Goal: Task Accomplishment & Management: Complete application form

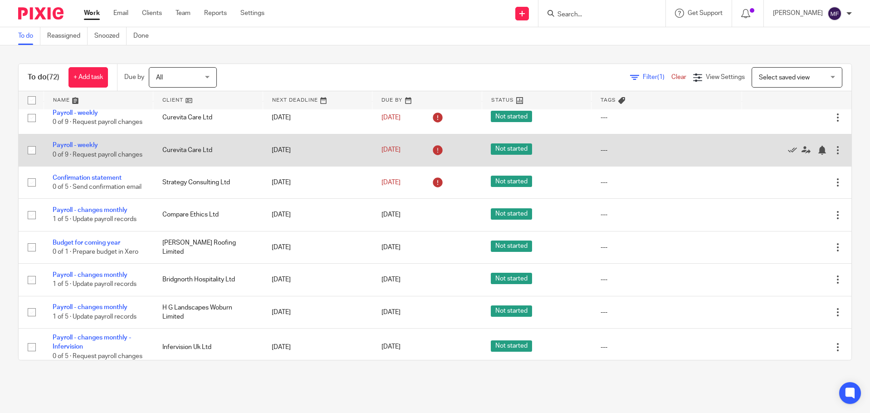
scroll to position [91, 0]
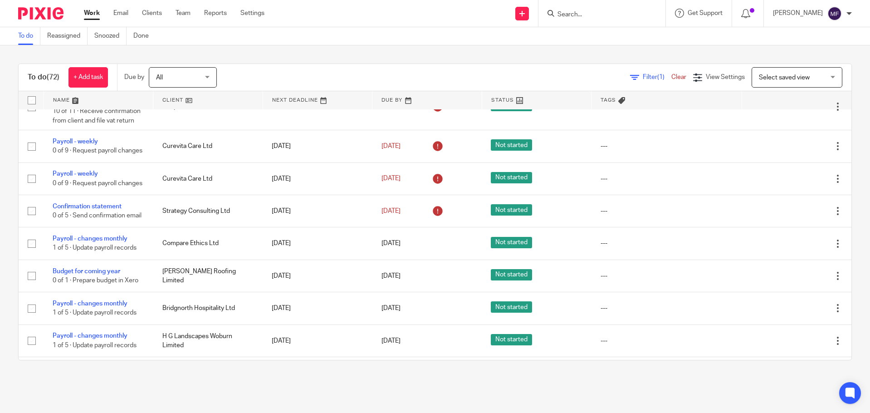
click at [585, 16] on input "Search" at bounding box center [598, 15] width 82 height 8
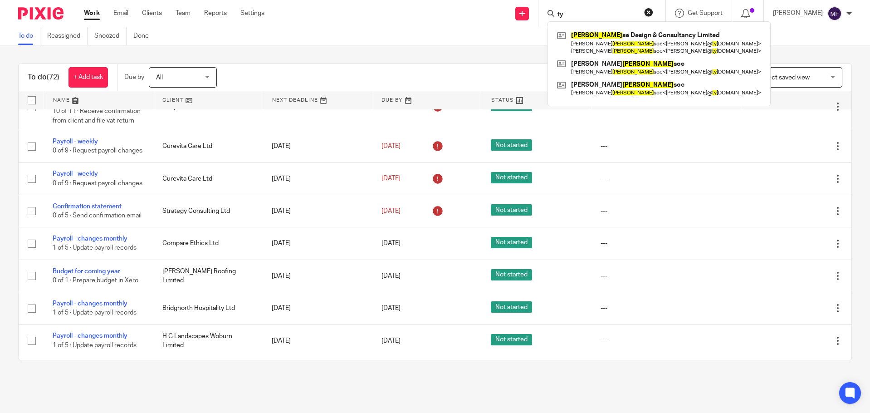
type input "t"
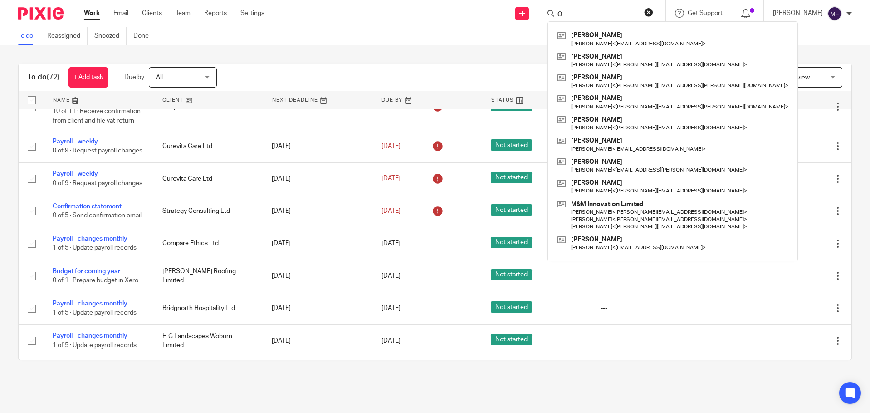
type input "O"
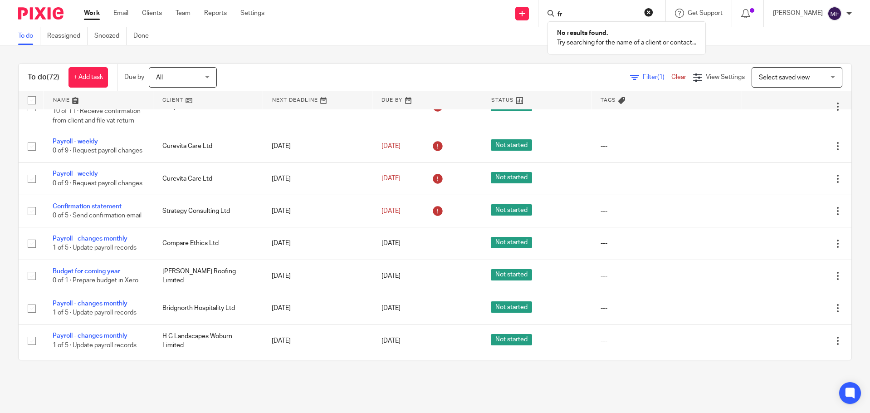
type input "f"
click at [529, 12] on link at bounding box center [522, 14] width 14 height 14
click at [525, 68] on link "Add client" at bounding box center [535, 69] width 64 height 13
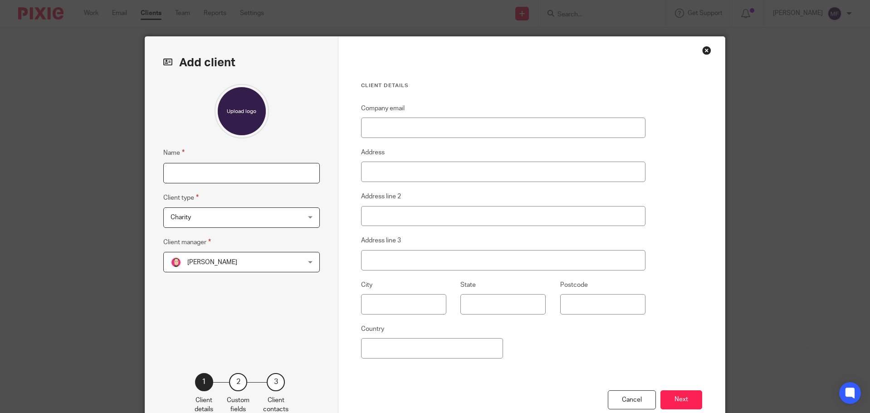
click at [205, 169] on input "Name" at bounding box center [241, 173] width 157 height 20
type input "O - Frontier Tech (UK) Limited"
click at [265, 215] on span "Charity" at bounding box center [230, 217] width 119 height 19
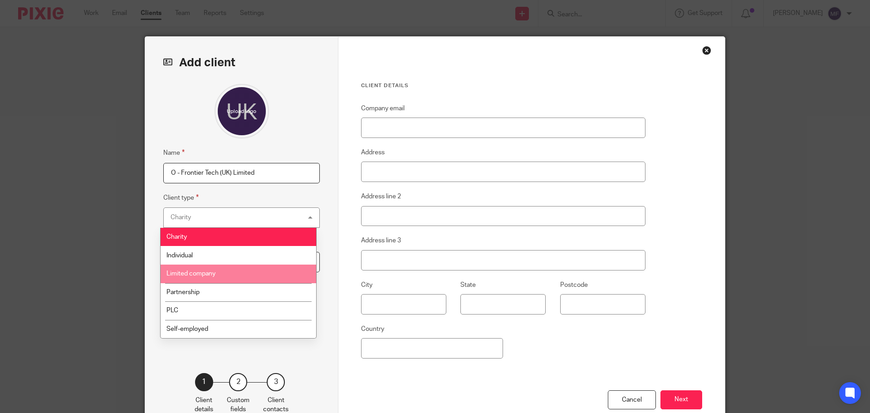
click at [214, 267] on li "Limited company" at bounding box center [239, 274] width 156 height 19
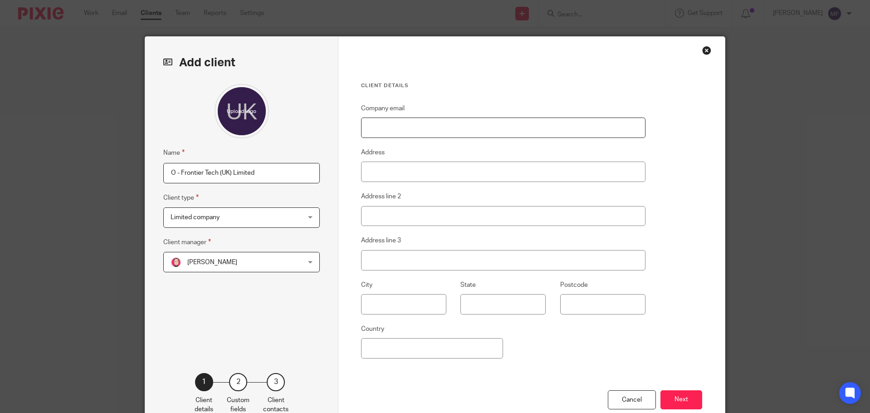
click at [406, 131] on input "Company email" at bounding box center [503, 128] width 285 height 20
click at [371, 170] on input "Address" at bounding box center [503, 172] width 285 height 20
click at [679, 404] on button "Next" at bounding box center [682, 400] width 42 height 20
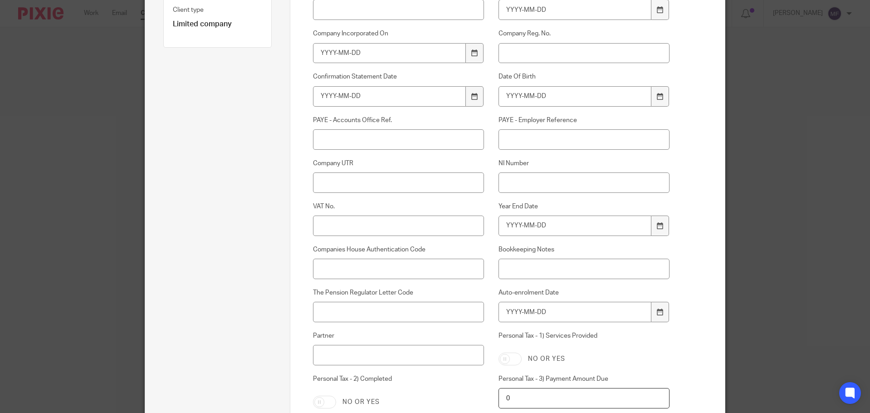
scroll to position [182, 0]
click at [328, 190] on input "Company UTR" at bounding box center [399, 184] width 172 height 20
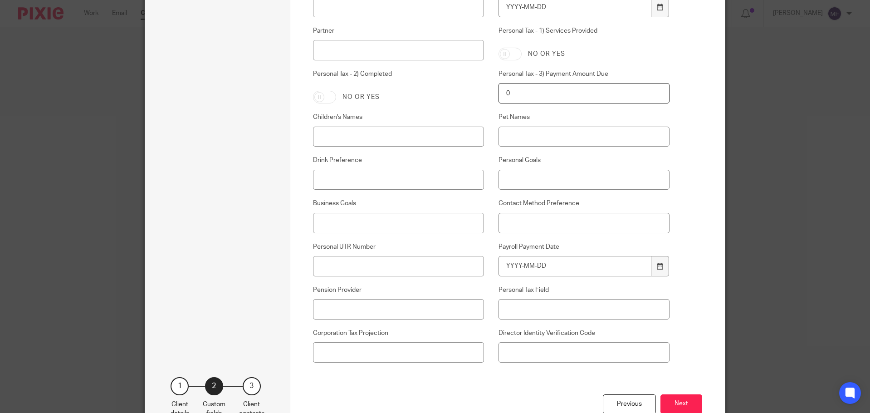
scroll to position [548, 0]
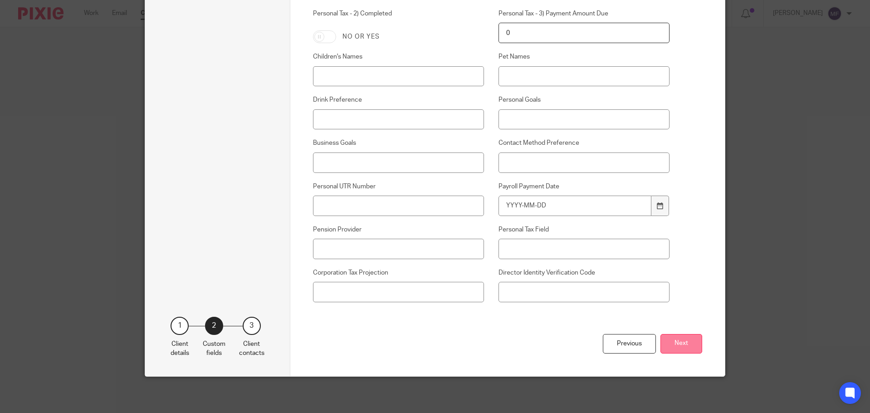
type input "1859119466"
click at [673, 340] on button "Next" at bounding box center [682, 344] width 42 height 20
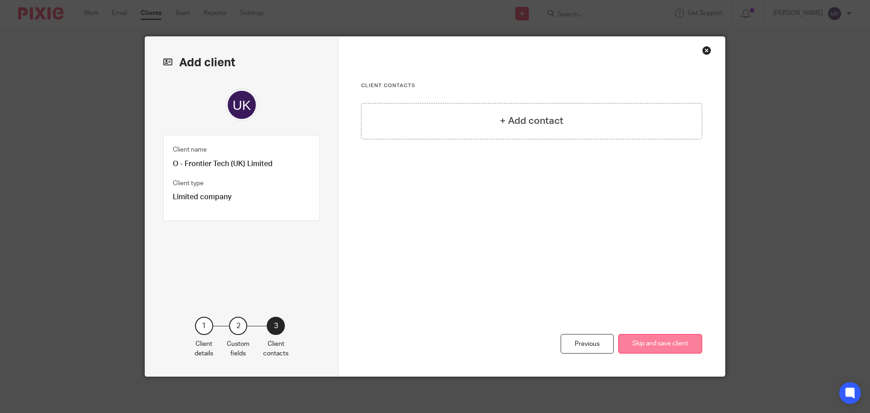
click at [631, 343] on button "Skip and save client" at bounding box center [660, 344] width 84 height 20
click at [526, 109] on div "+ Add contact" at bounding box center [531, 121] width 341 height 36
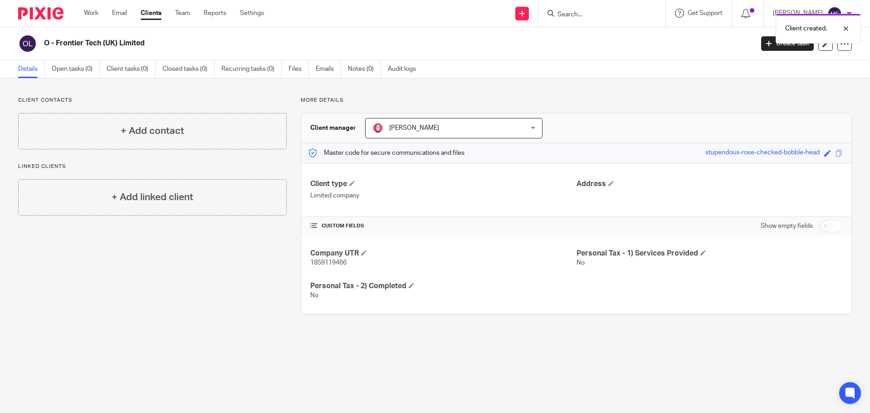
click at [406, 134] on span "Bradley Webb" at bounding box center [441, 127] width 136 height 19
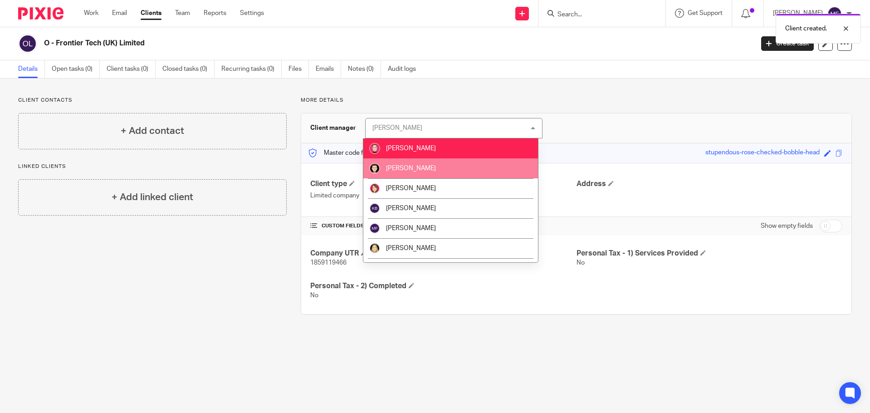
click at [407, 171] on span "[PERSON_NAME]" at bounding box center [411, 168] width 50 height 6
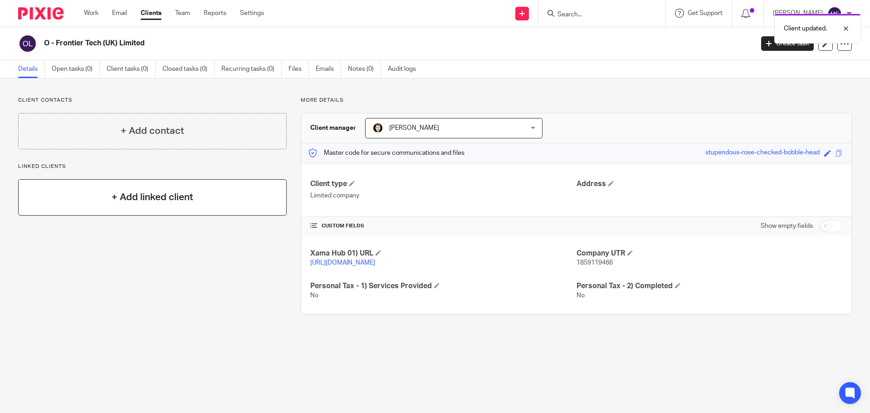
click at [162, 201] on h4 "+ Add linked client" at bounding box center [153, 197] width 82 height 14
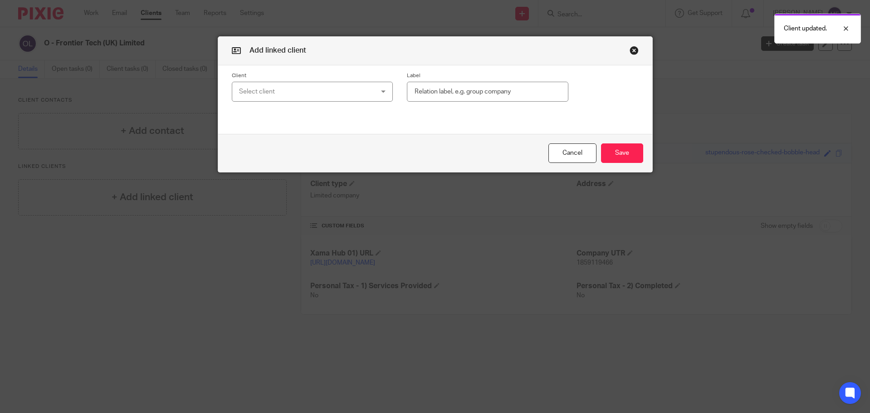
click at [319, 88] on div "Select client" at bounding box center [300, 91] width 123 height 19
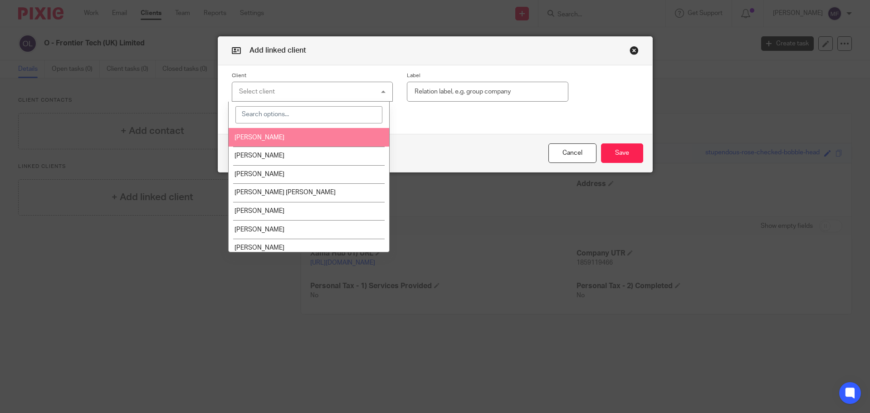
click at [288, 111] on input "search" at bounding box center [309, 114] width 147 height 17
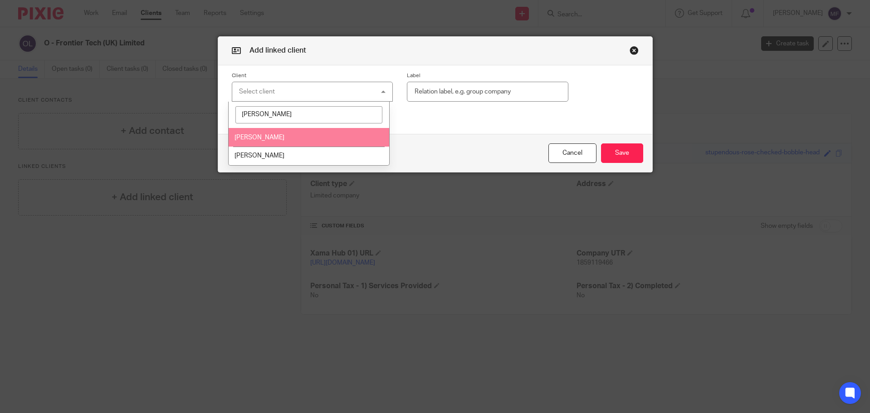
type input "Josh"
click at [285, 140] on span "[PERSON_NAME]" at bounding box center [260, 137] width 50 height 6
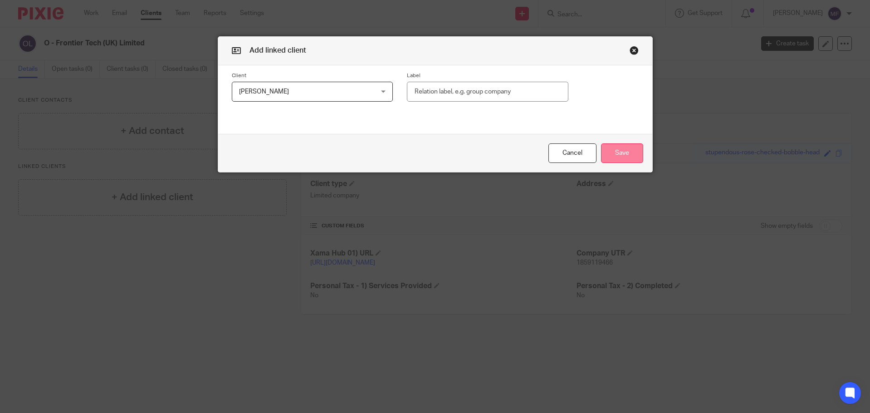
click at [618, 148] on button "Save" at bounding box center [622, 153] width 42 height 20
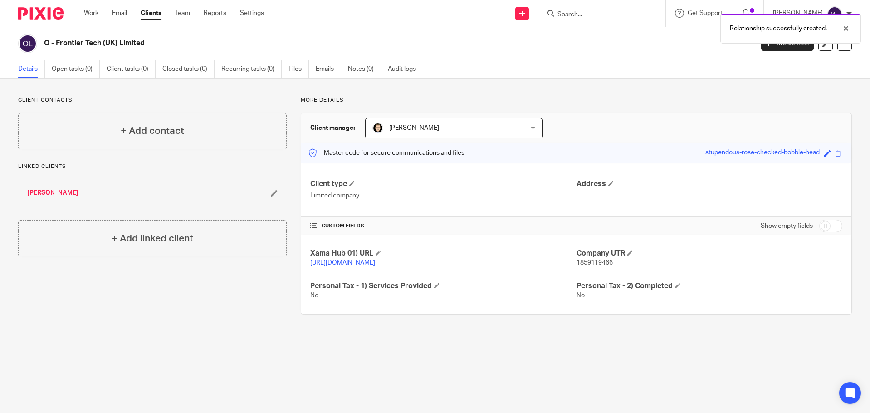
click at [268, 191] on li "[PERSON_NAME]" at bounding box center [152, 192] width 250 height 9
click at [271, 192] on icon at bounding box center [274, 193] width 7 height 7
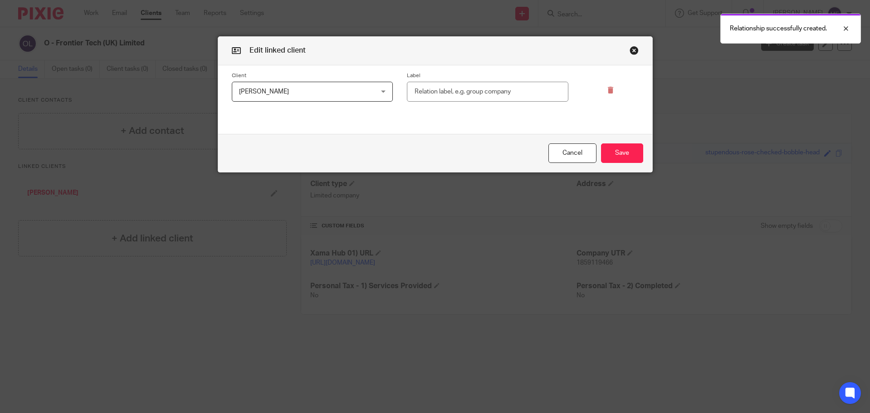
drag, startPoint x: 507, startPoint y: 80, endPoint x: 501, endPoint y: 83, distance: 6.5
click at [504, 81] on div "Label" at bounding box center [481, 87] width 176 height 30
click at [498, 85] on input "text" at bounding box center [488, 92] width 162 height 20
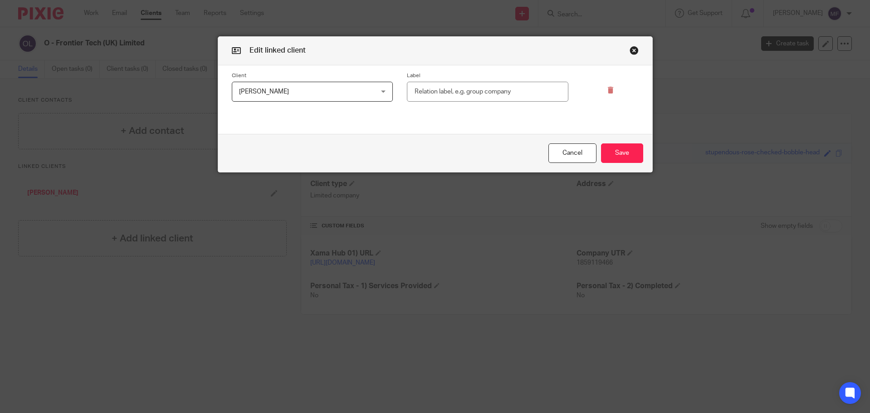
click at [494, 90] on input "text" at bounding box center [488, 92] width 162 height 20
click at [470, 93] on input "text" at bounding box center [488, 92] width 162 height 20
type input "Director"
click at [631, 148] on button "Save" at bounding box center [622, 153] width 42 height 20
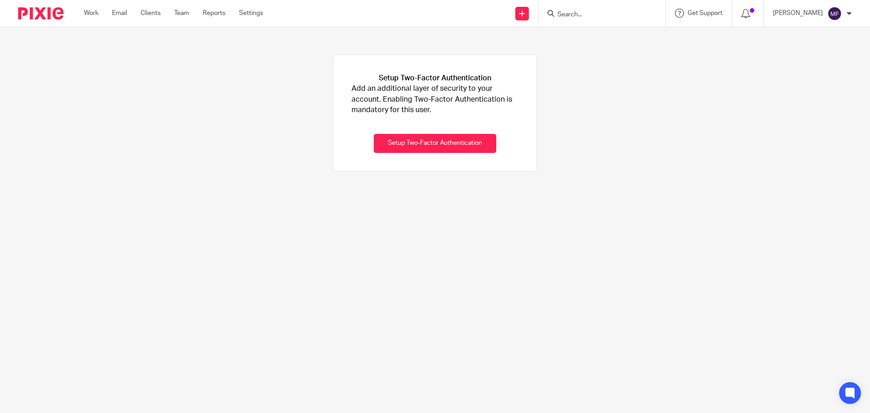
click at [52, 16] on img at bounding box center [40, 13] width 45 height 12
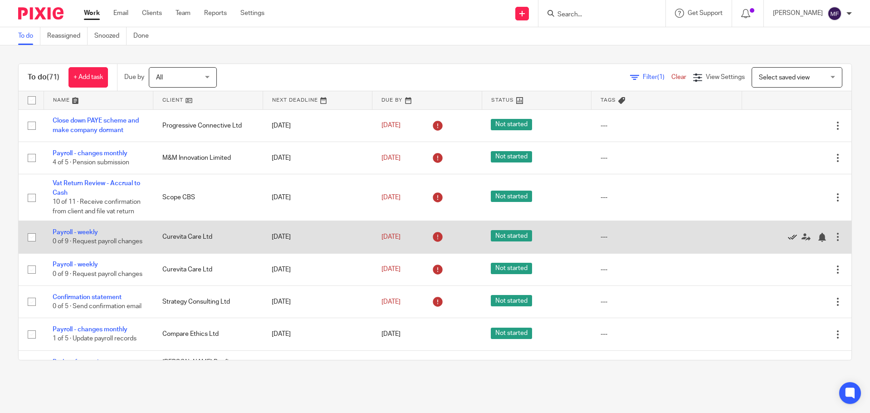
click at [788, 242] on icon at bounding box center [792, 237] width 9 height 9
